Goal: Transaction & Acquisition: Book appointment/travel/reservation

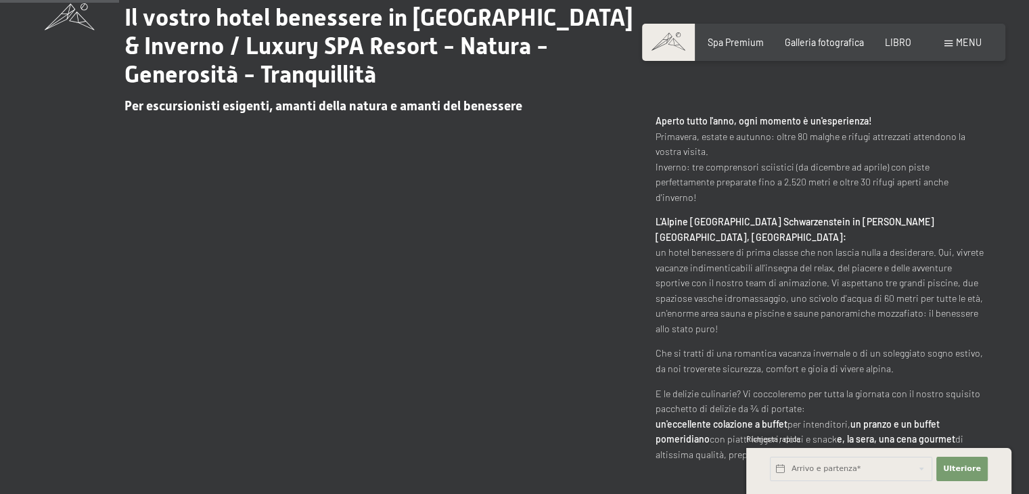
scroll to position [744, 0]
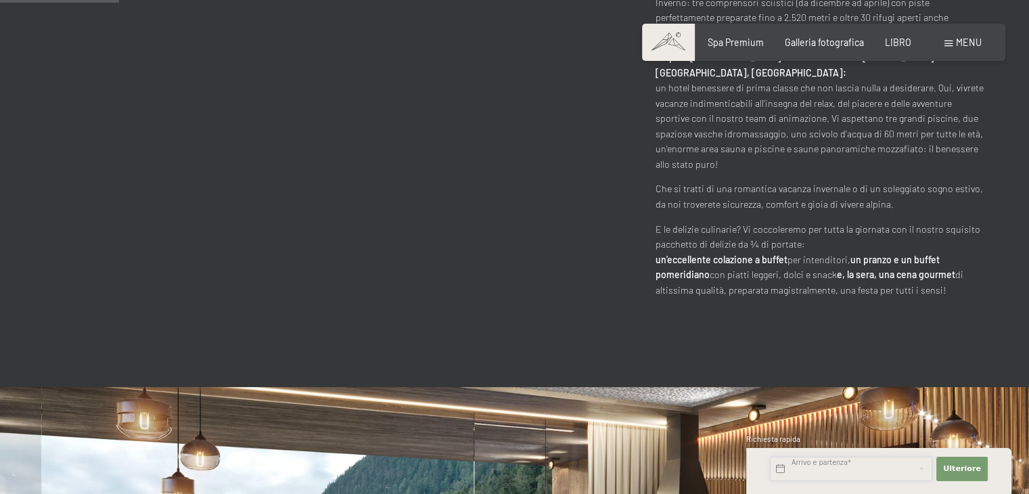
click at [831, 472] on input "text" at bounding box center [851, 469] width 162 height 24
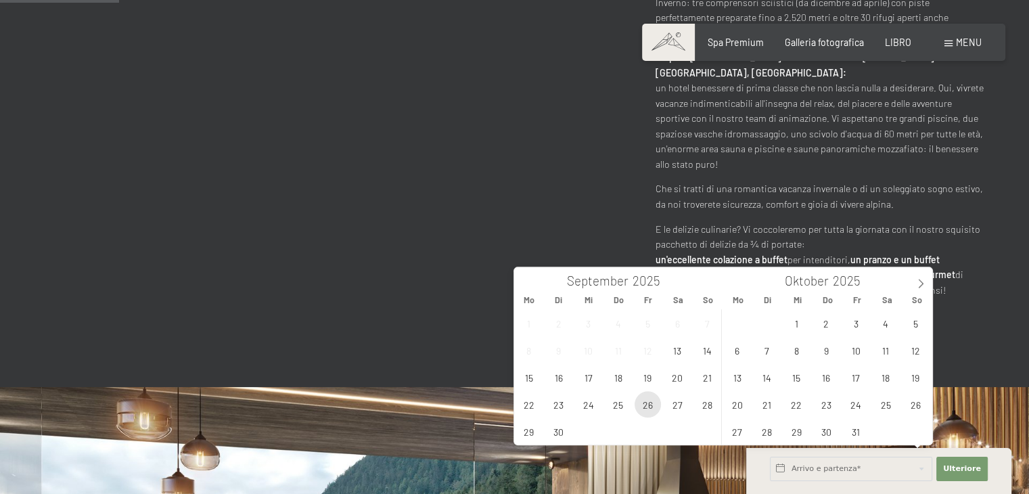
click at [639, 408] on span "26" at bounding box center [648, 404] width 26 height 26
click at [707, 405] on span "28" at bounding box center [707, 404] width 26 height 26
type input "Fr. 26.09.2025 - So. 28.09.2025"
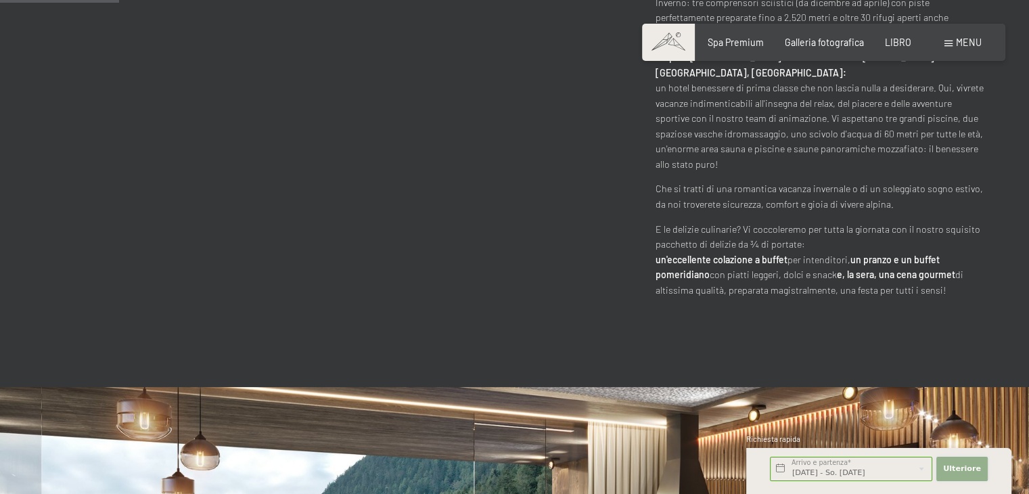
click at [962, 470] on font "Ulteriore" at bounding box center [962, 468] width 38 height 9
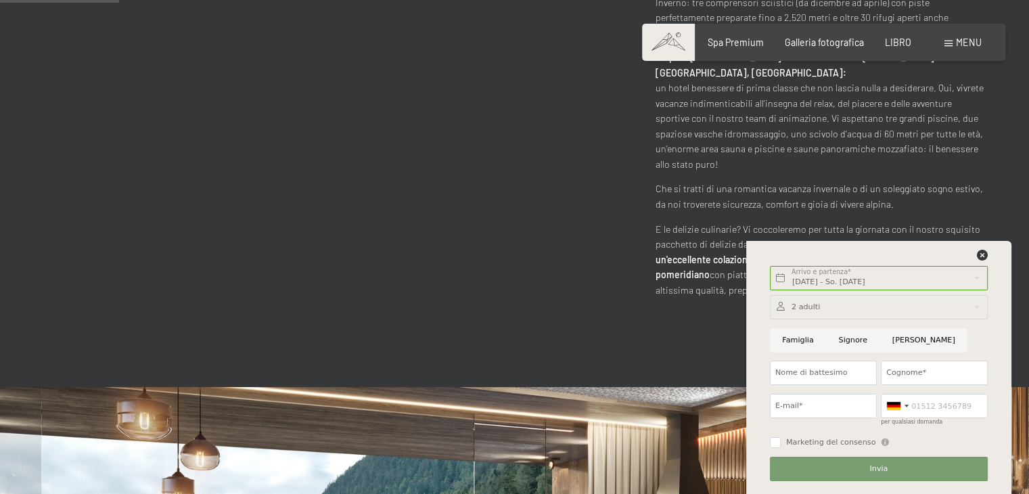
click at [801, 304] on div at bounding box center [879, 307] width 218 height 24
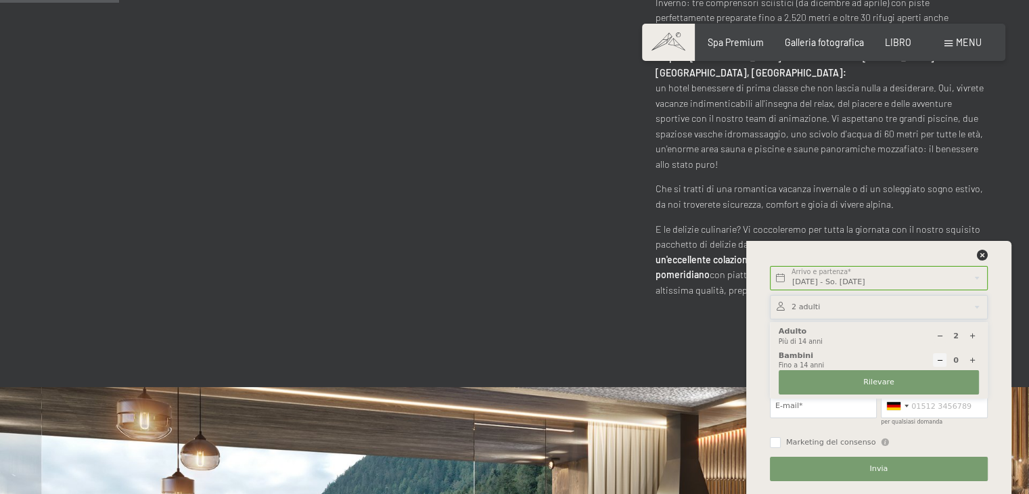
click at [973, 357] on icon at bounding box center [972, 360] width 7 height 7
type input "1"
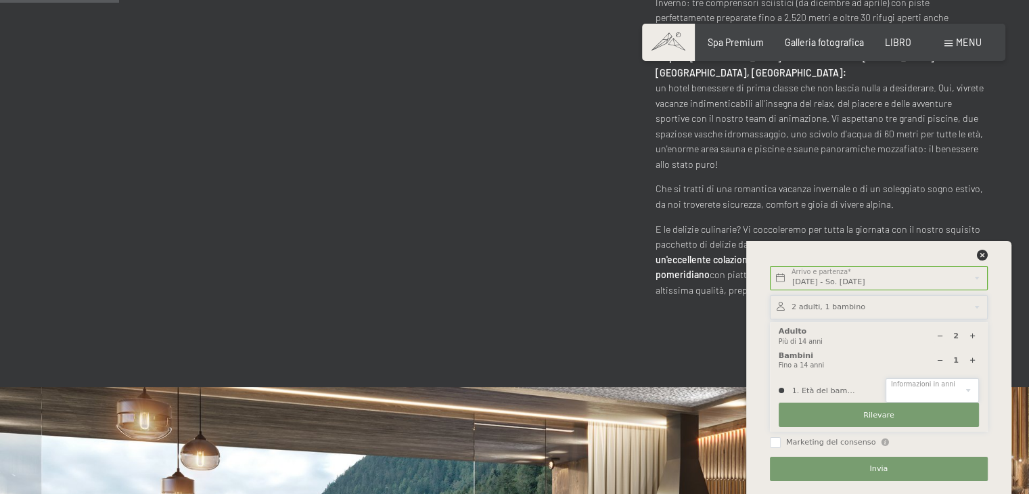
click at [918, 391] on select "0 1 2 3 4 5 6 7 8 9 10 11 12 13 14" at bounding box center [932, 390] width 93 height 24
select select "6"
click at [886, 378] on select "0 1 2 3 4 5 6 7 8 9 10 11 12 13 14" at bounding box center [932, 390] width 93 height 24
click at [861, 412] on button "Rilevare" at bounding box center [879, 415] width 200 height 24
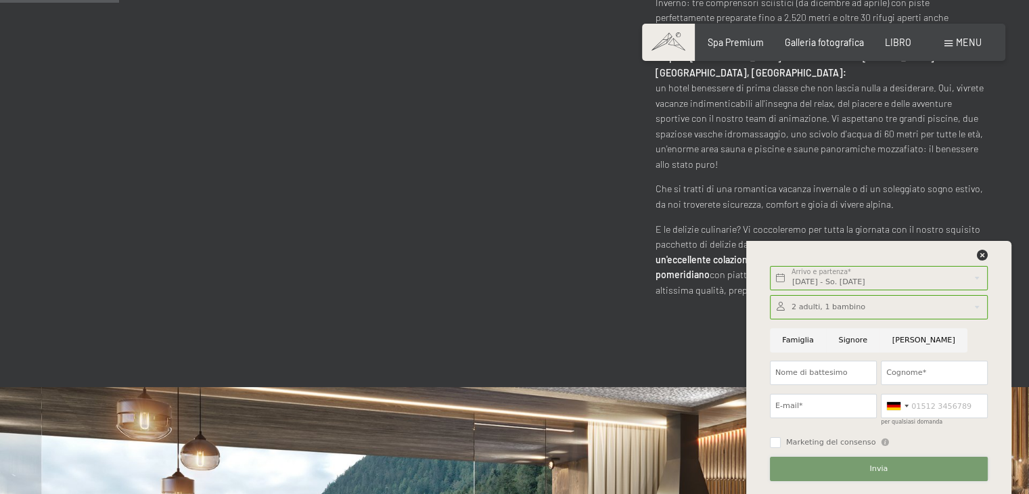
click at [867, 468] on button "Invia" at bounding box center [879, 469] width 218 height 24
click at [984, 254] on icon at bounding box center [982, 255] width 11 height 11
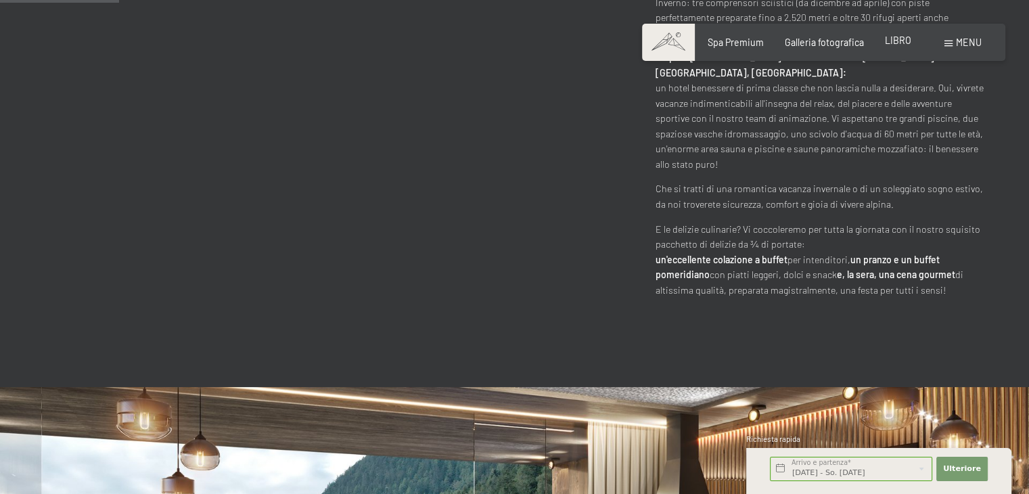
click at [899, 41] on font "LIBRO" at bounding box center [898, 41] width 26 height 12
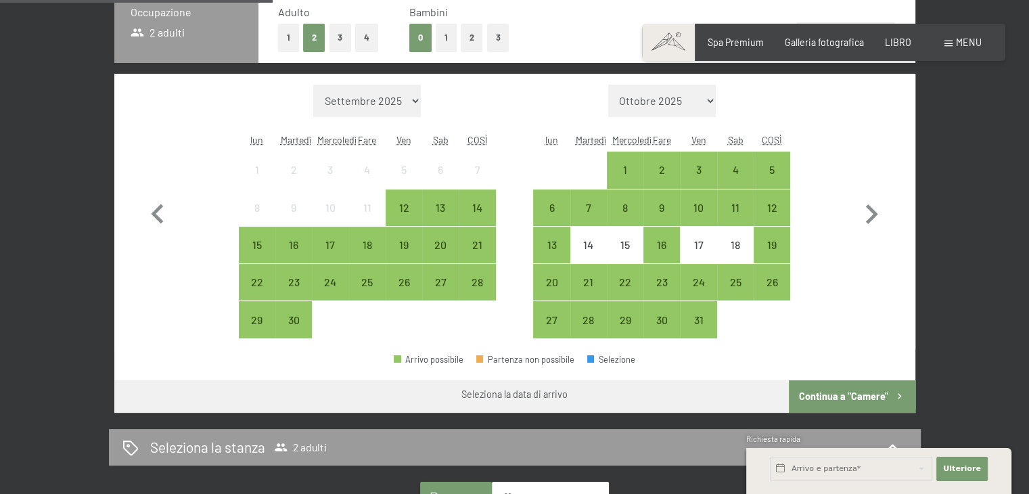
click at [401, 284] on font "Consenso al marketing*" at bounding box center [441, 285] width 114 height 11
click at [377, 284] on input "Consenso al marketing*" at bounding box center [370, 286] width 14 height 14
click at [406, 280] on font "Consenso al marketing*" at bounding box center [441, 285] width 114 height 11
click at [377, 280] on input "Consenso al marketing*" at bounding box center [370, 286] width 14 height 14
checkbox input "false"
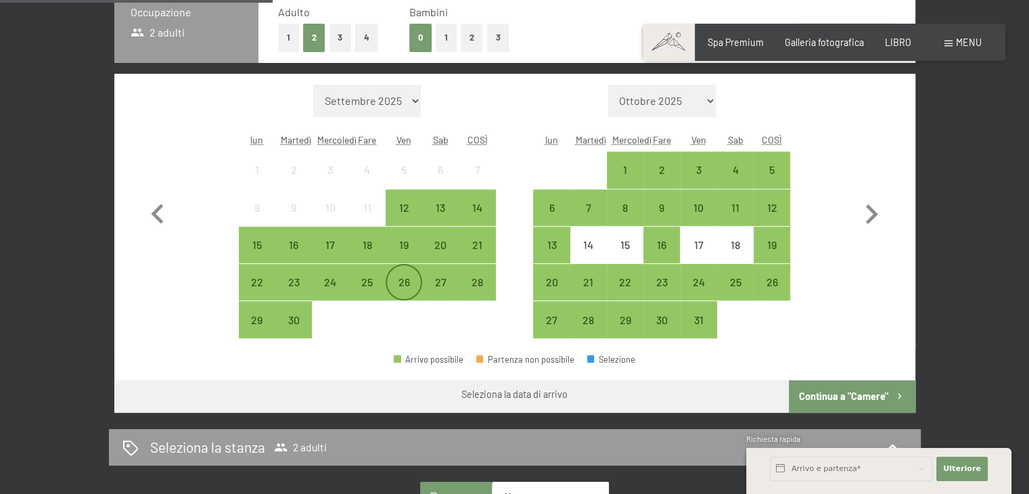
click at [403, 275] on font "26" at bounding box center [404, 281] width 12 height 13
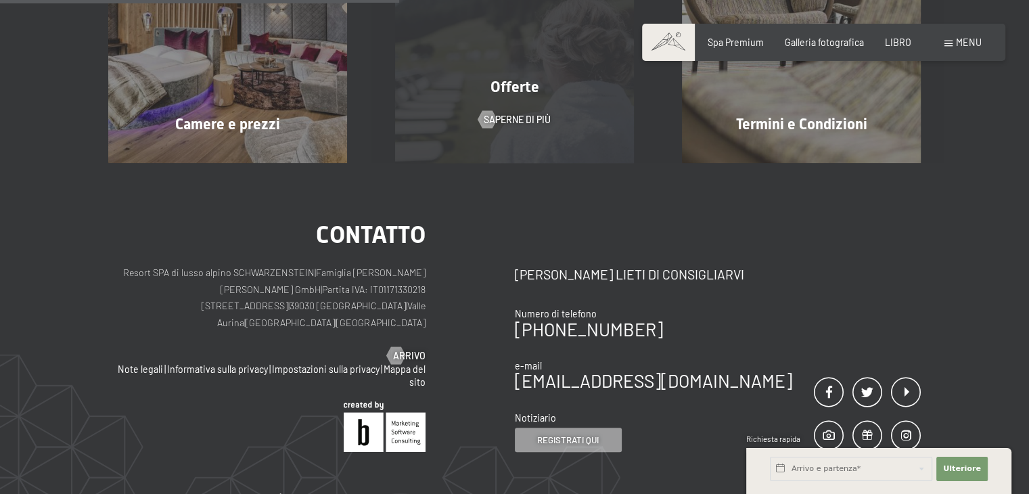
scroll to position [257, 0]
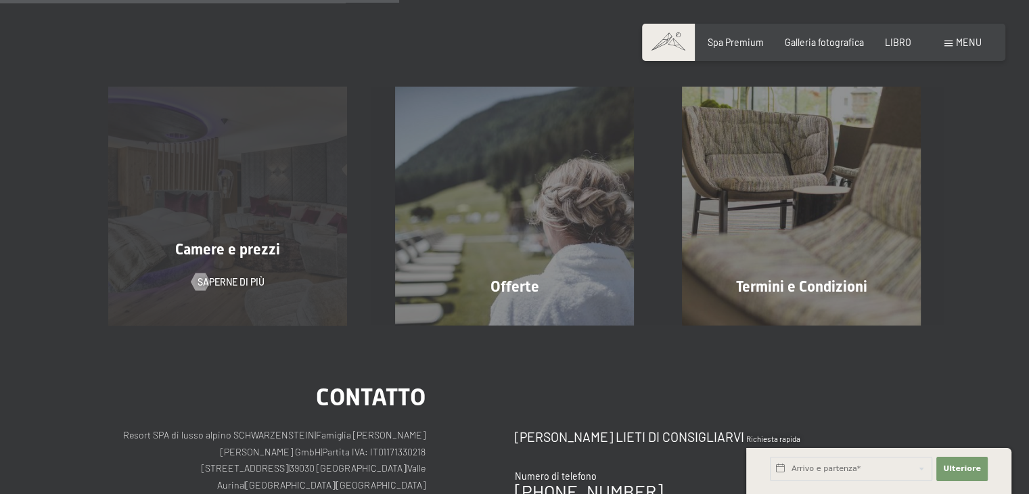
click at [271, 240] on div "Camere e prezzi" at bounding box center [228, 250] width 287 height 21
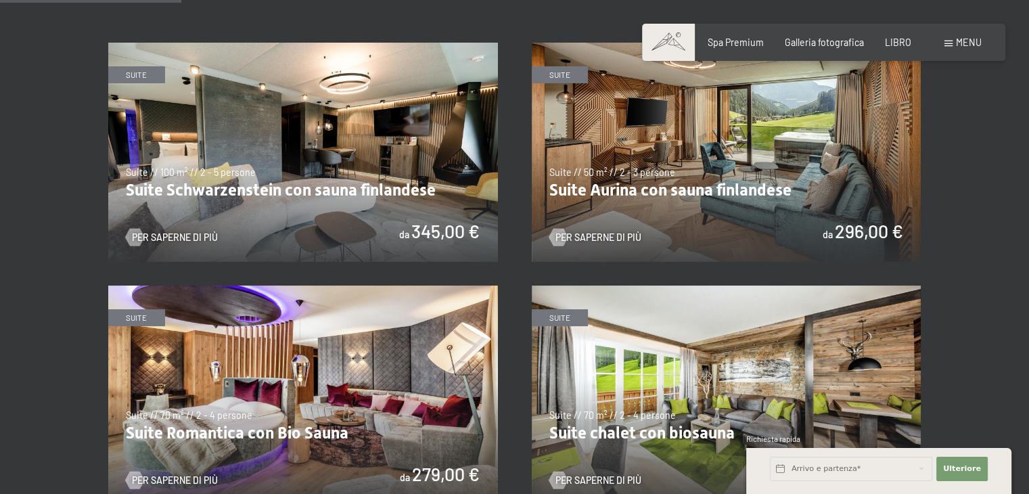
scroll to position [677, 0]
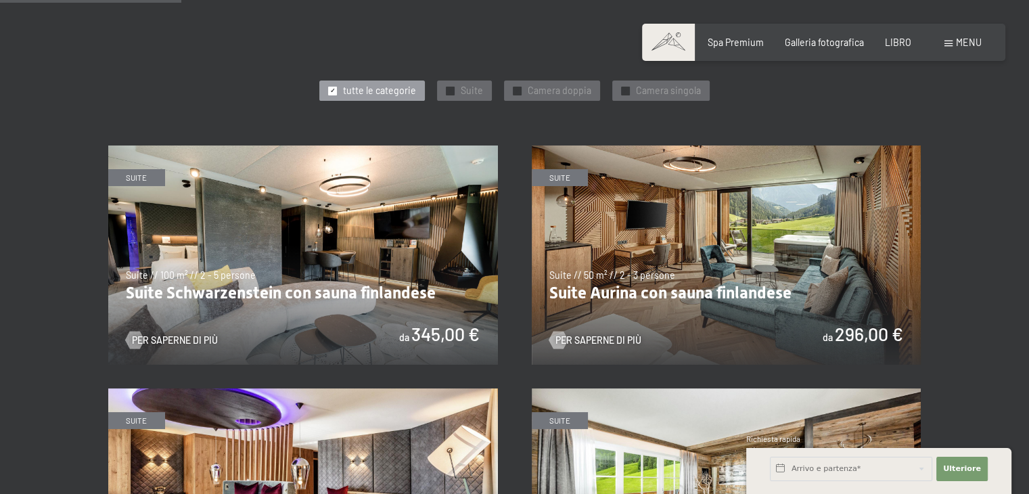
click at [355, 258] on img at bounding box center [303, 255] width 390 height 219
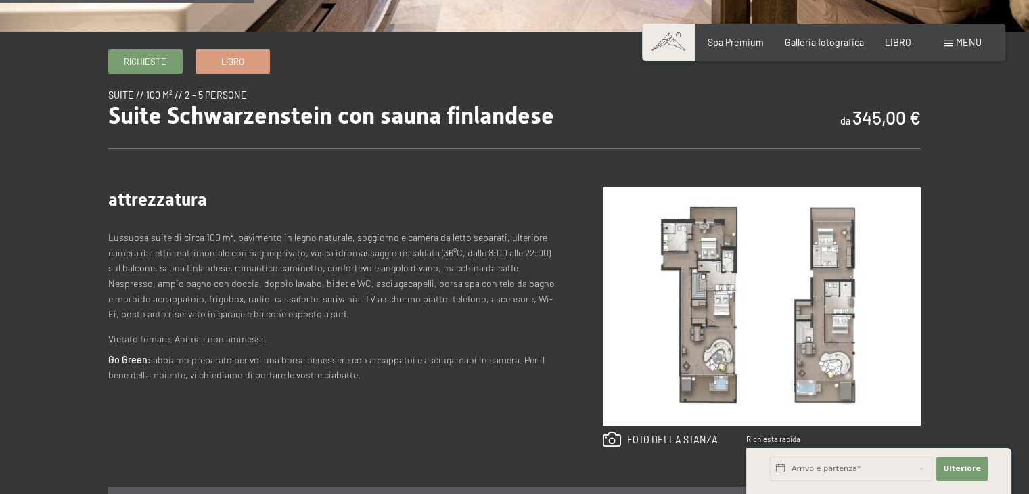
scroll to position [406, 0]
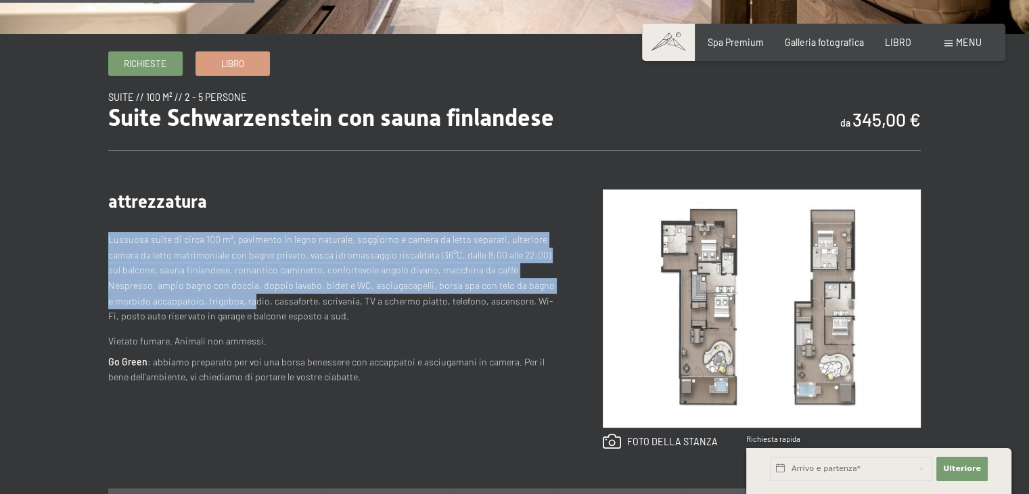
drag, startPoint x: 108, startPoint y: 236, endPoint x: 246, endPoint y: 300, distance: 152.0
click at [246, 300] on font "Lussuosa suite di circa 100 m², pavimento in legno naturale, soggiorno e camera…" at bounding box center [331, 277] width 447 height 88
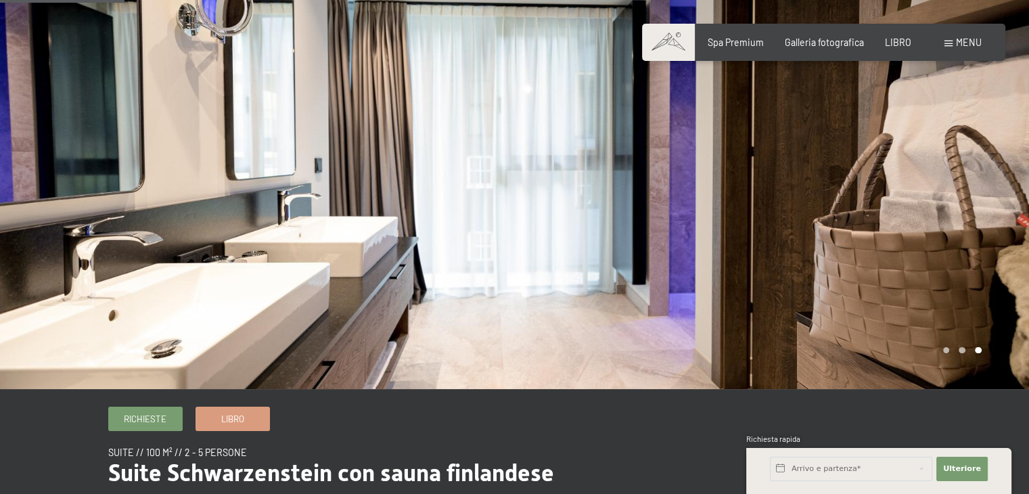
scroll to position [0, 0]
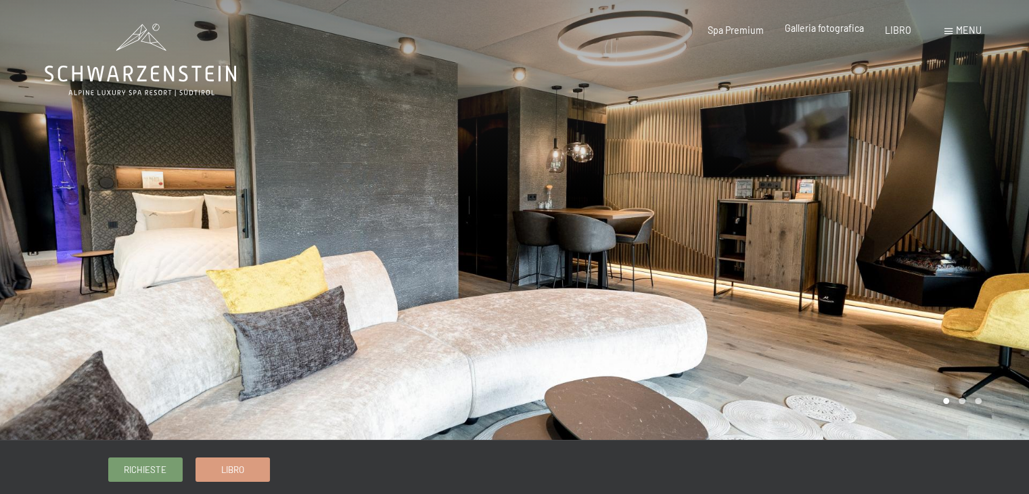
click at [834, 33] on font "Galleria fotografica" at bounding box center [824, 28] width 79 height 12
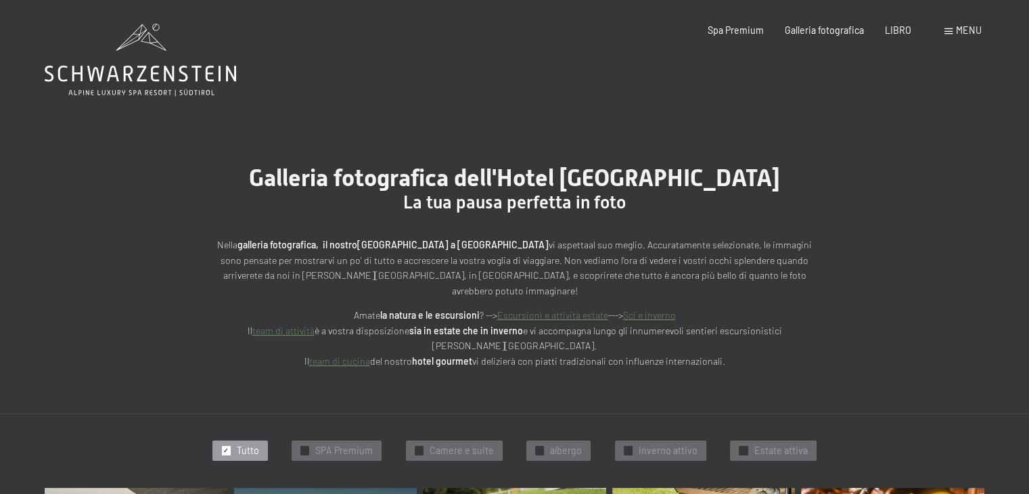
click at [966, 30] on font "menu" at bounding box center [969, 30] width 26 height 12
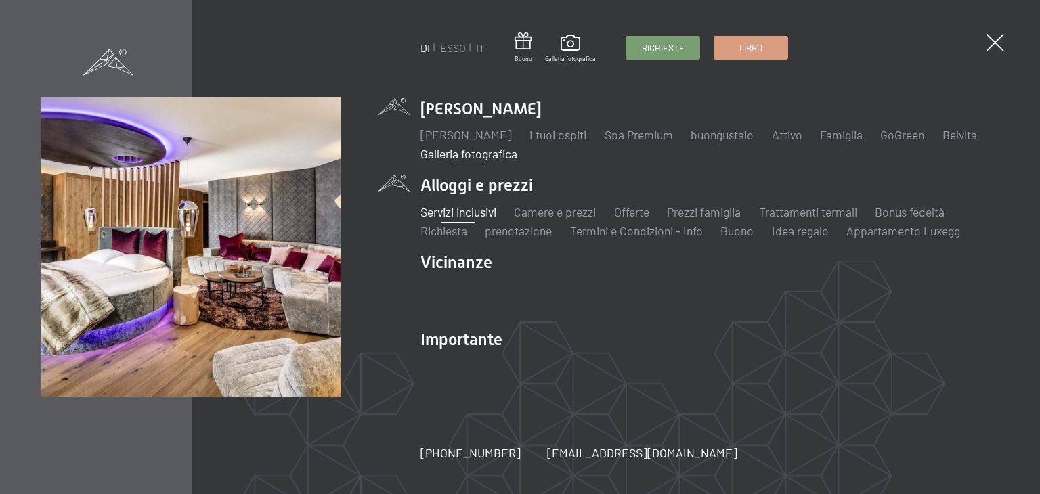
click at [445, 214] on font "Servizi inclusivi" at bounding box center [458, 211] width 76 height 15
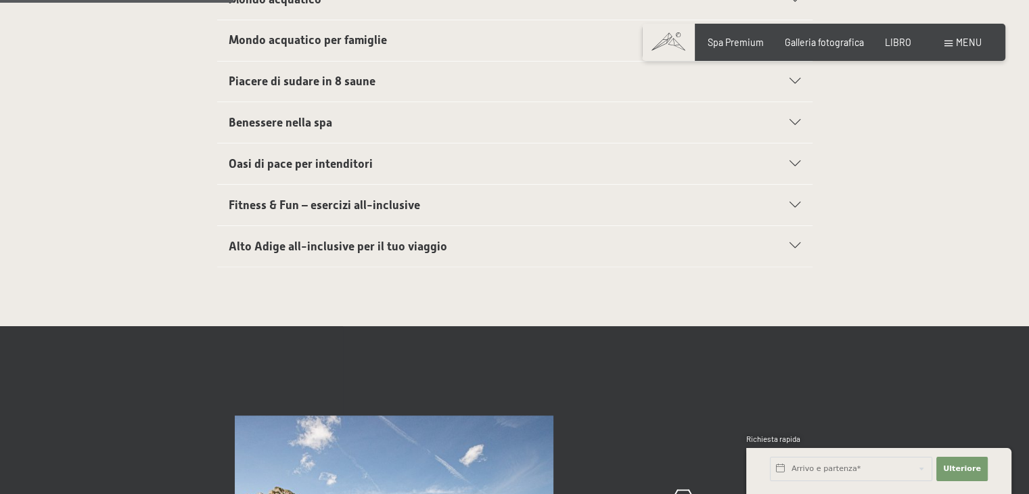
scroll to position [406, 0]
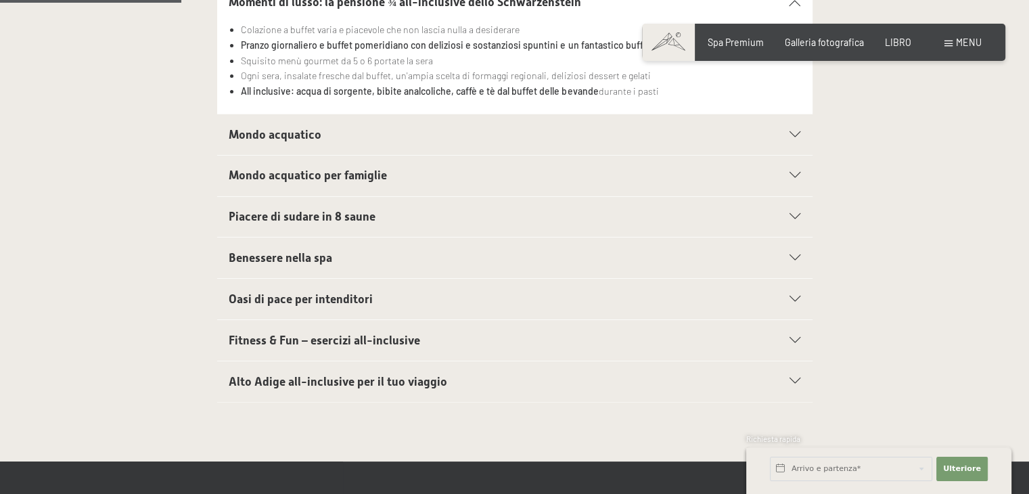
click at [432, 375] on font "Alto Adige all-inclusive per il tuo viaggio" at bounding box center [338, 382] width 219 height 14
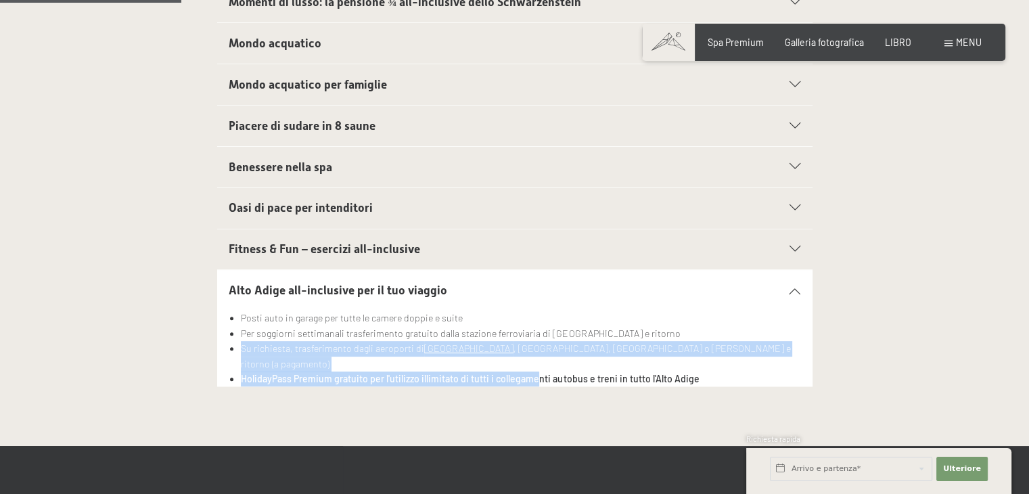
drag, startPoint x: 238, startPoint y: 339, endPoint x: 534, endPoint y: 341, distance: 295.8
click at [534, 341] on ul "Posti auto in garage per tutte le camere doppie e suite Per soggiorni settimana…" at bounding box center [515, 349] width 572 height 76
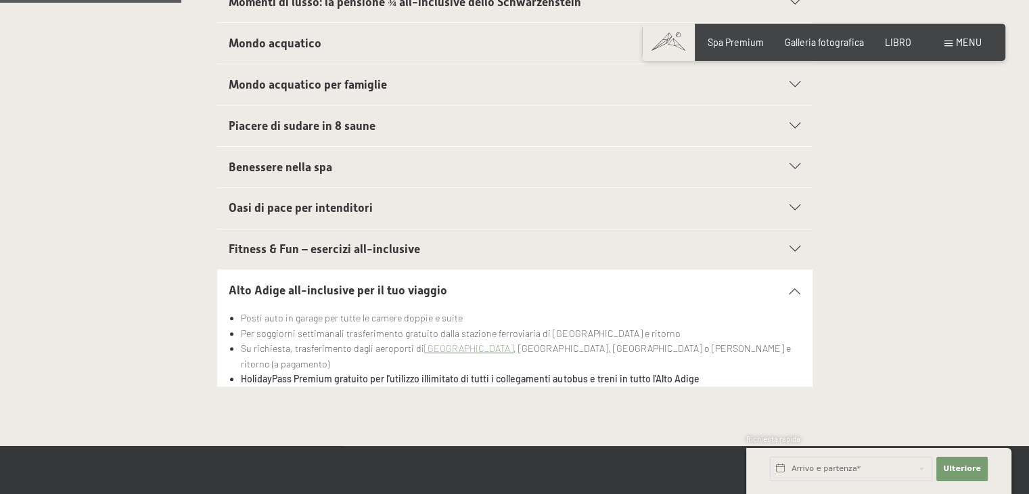
click at [534, 282] on h2 "Alto Adige all-inclusive per il tuo viaggio" at bounding box center [486, 290] width 514 height 17
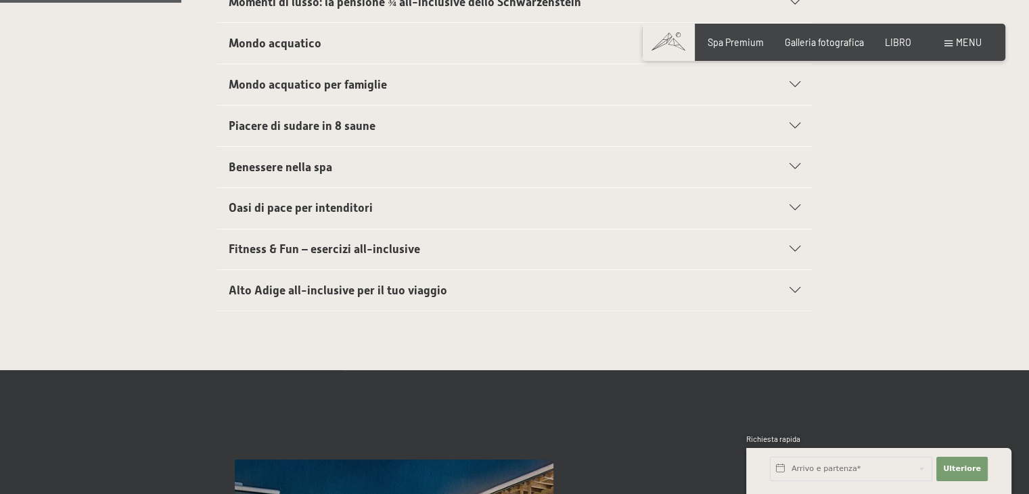
click at [305, 284] on font "Alto Adige all-inclusive per il tuo viaggio" at bounding box center [338, 291] width 219 height 14
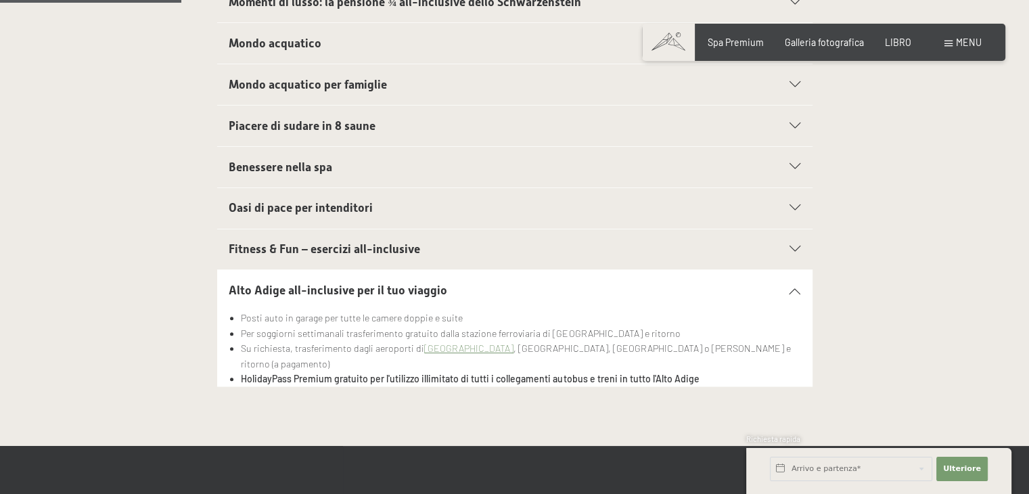
click at [292, 37] on font "Mondo acquatico" at bounding box center [275, 44] width 93 height 14
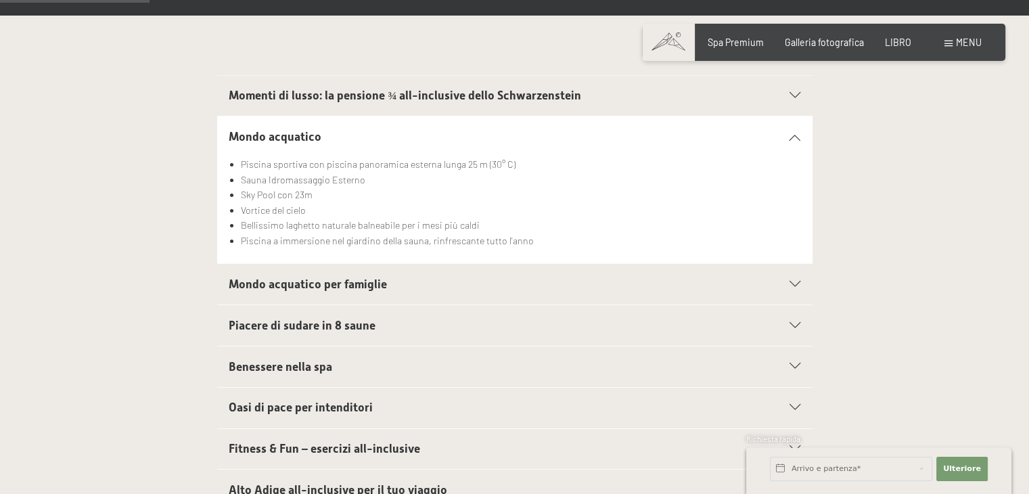
scroll to position [338, 0]
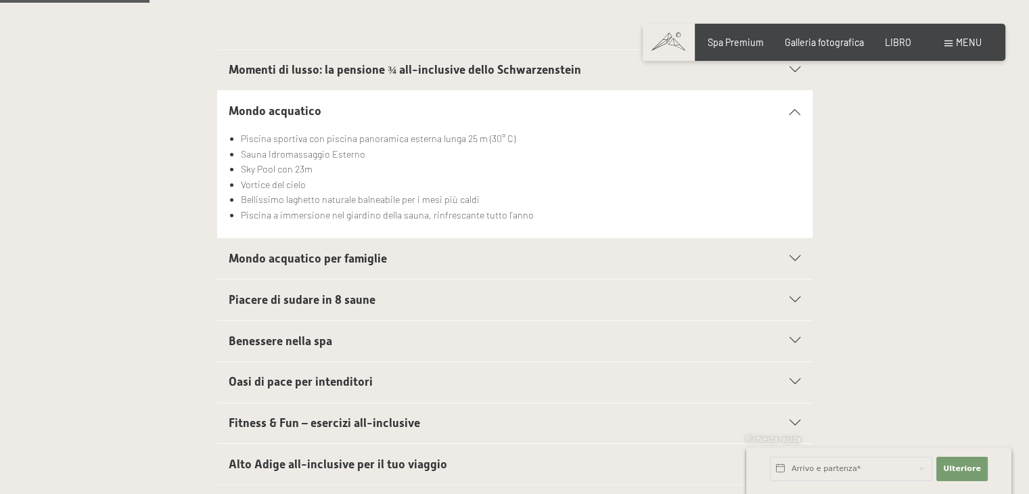
click at [327, 252] on font "Mondo acquatico per famiglie" at bounding box center [308, 259] width 158 height 14
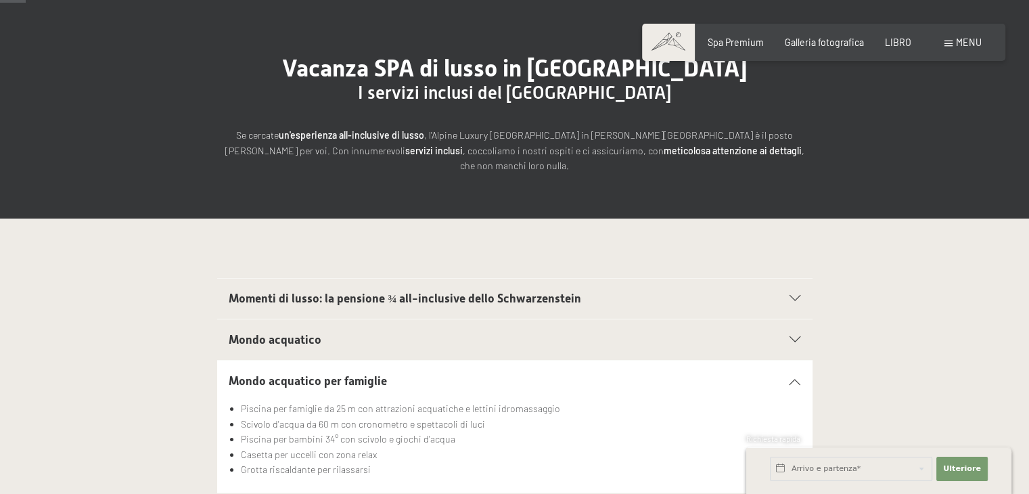
scroll to position [0, 0]
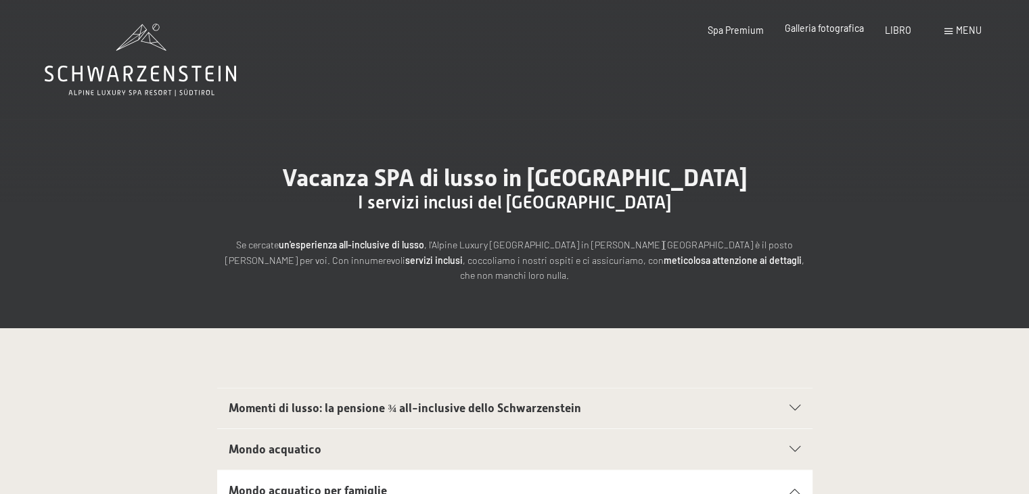
click at [818, 28] on font "Galleria fotografica" at bounding box center [824, 28] width 79 height 12
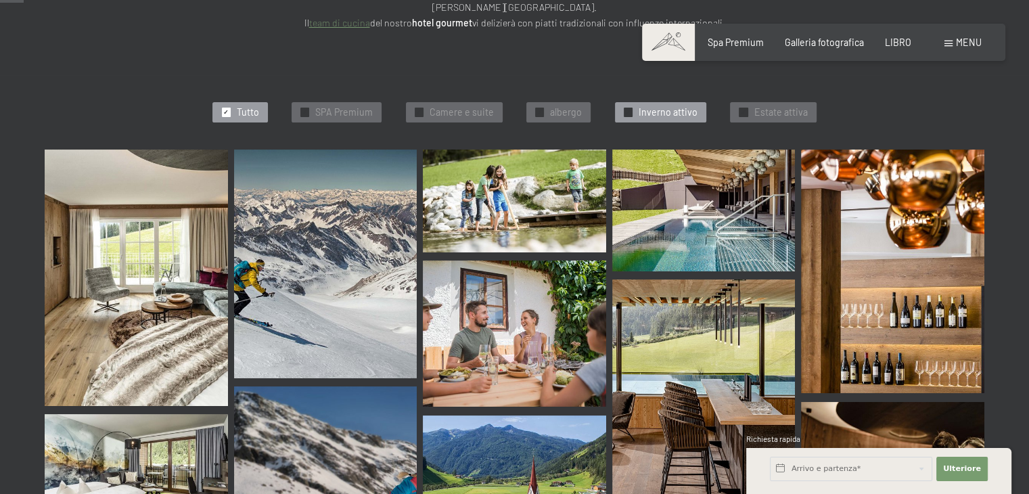
click at [641, 106] on font "Inverno attivo" at bounding box center [668, 112] width 59 height 12
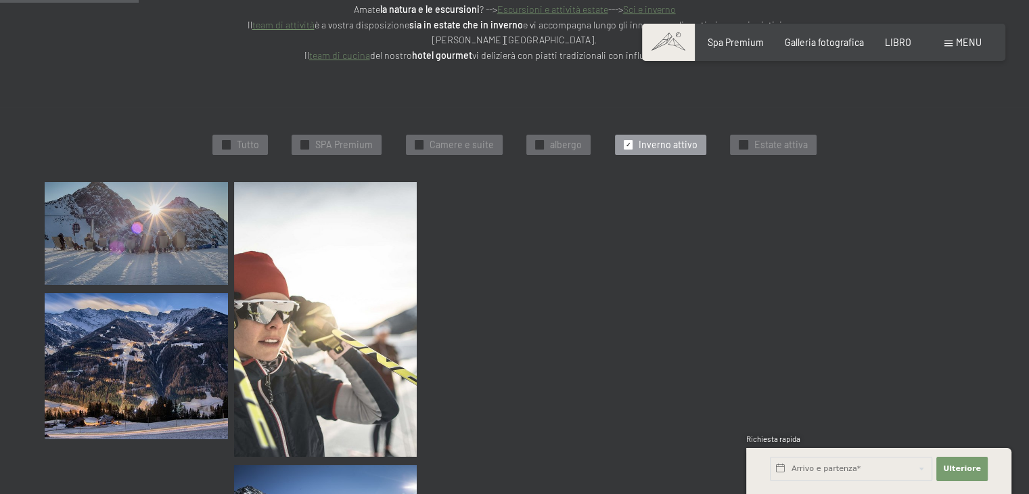
scroll to position [303, 0]
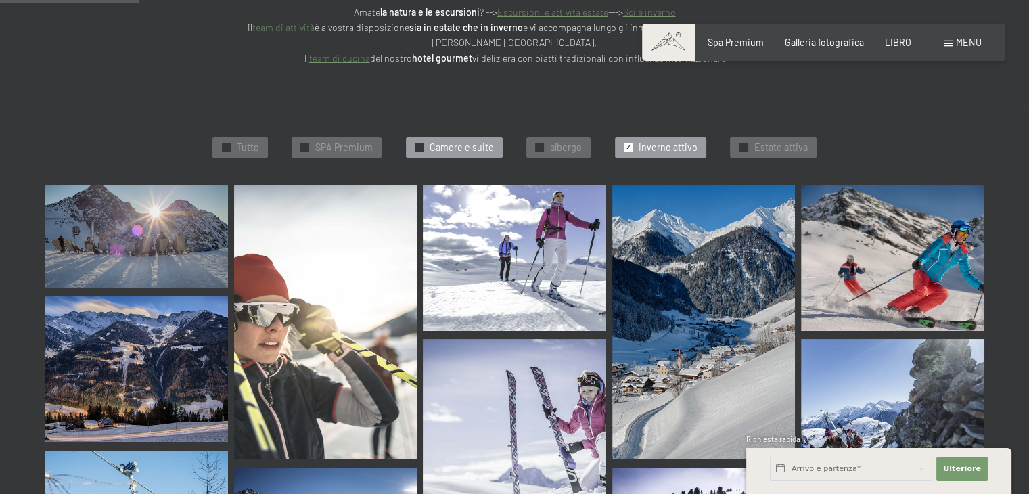
click at [459, 141] on font "Camere e suite" at bounding box center [462, 147] width 64 height 12
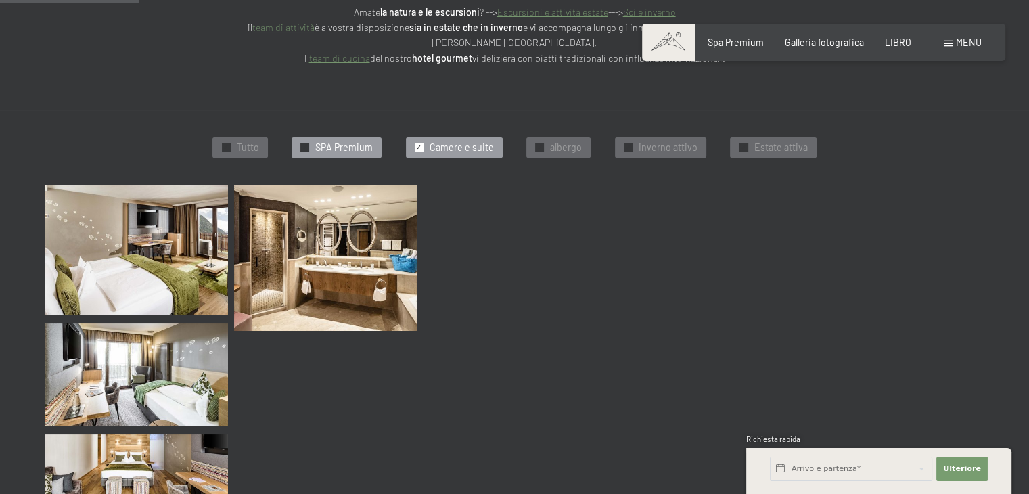
click at [341, 141] on font "SPA Premium" at bounding box center [344, 147] width 58 height 12
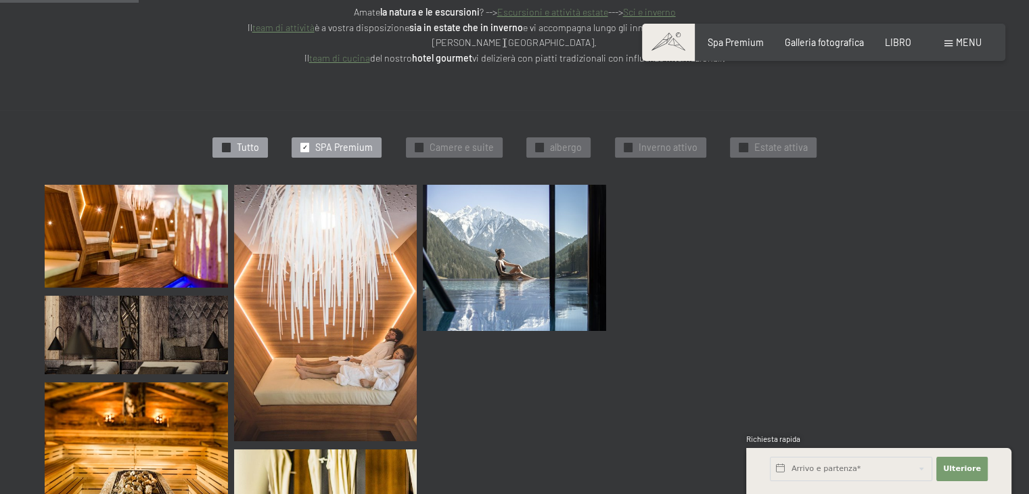
click at [242, 141] on font "Tutto" at bounding box center [248, 147] width 22 height 12
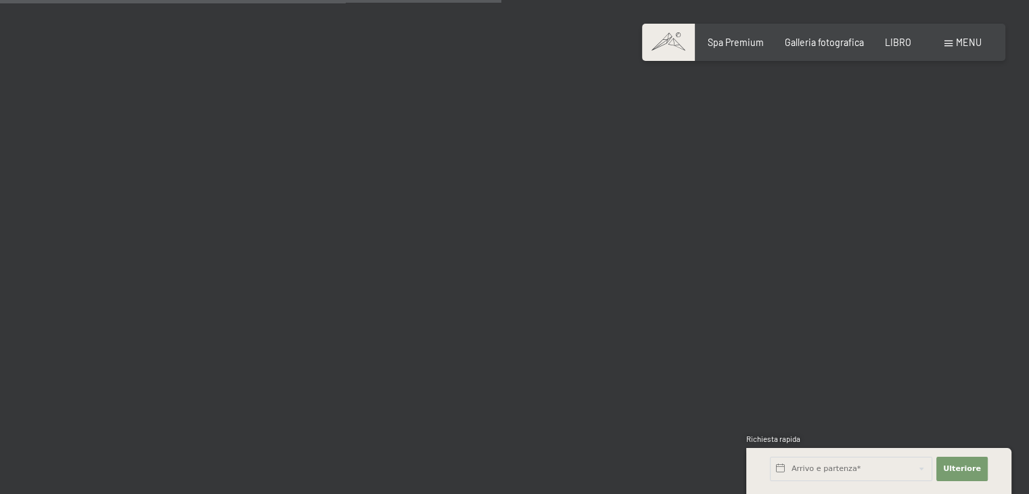
scroll to position [3890, 0]
